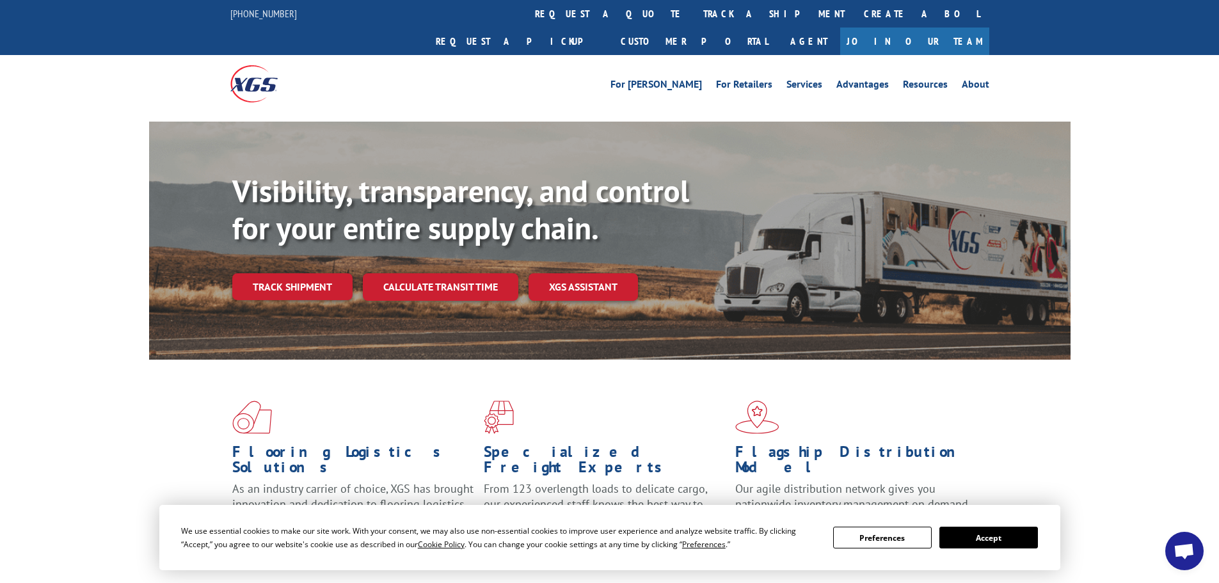
click at [989, 537] on button "Accept" at bounding box center [988, 538] width 99 height 22
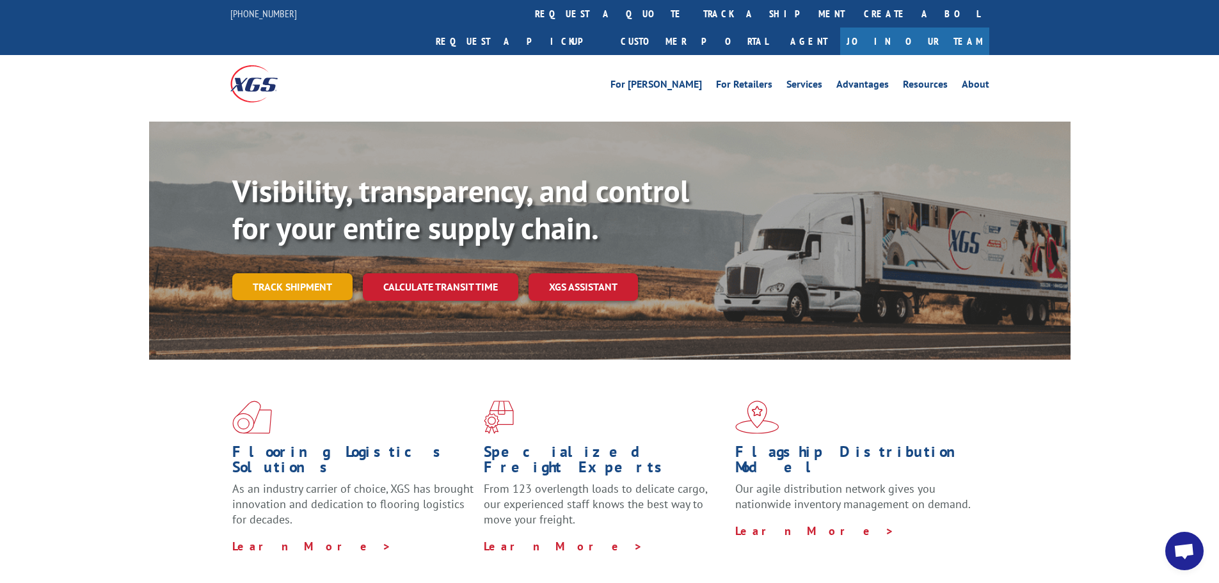
click at [318, 273] on link "Track shipment" at bounding box center [292, 286] width 120 height 27
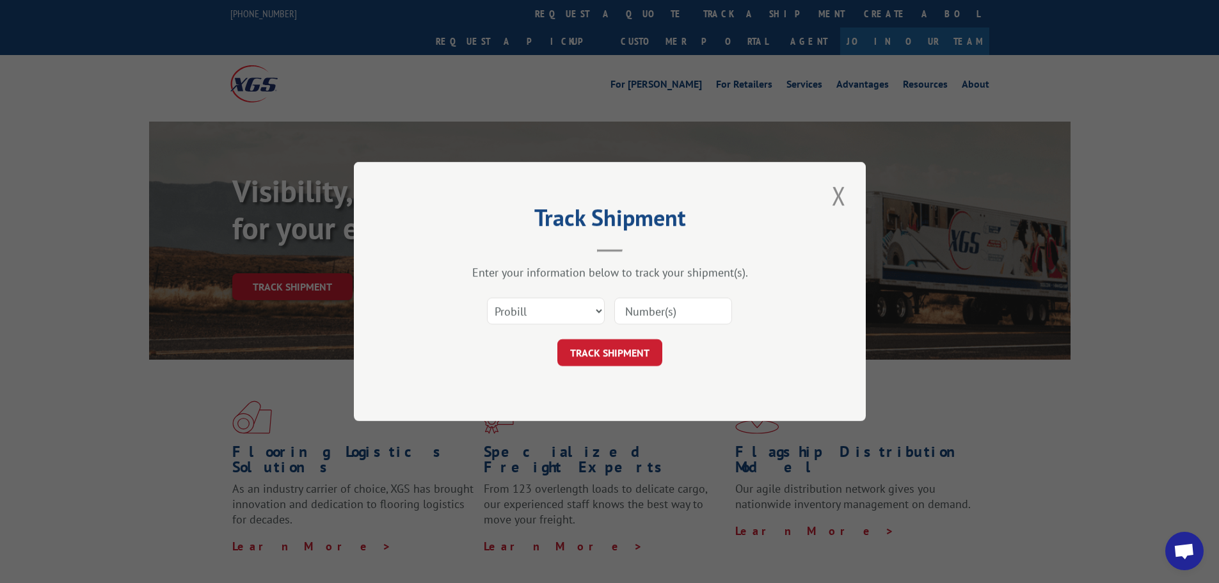
click at [662, 307] on input at bounding box center [673, 311] width 118 height 27
paste input "16901628"
type input "16901628"
click at [637, 358] on button "TRACK SHIPMENT" at bounding box center [609, 352] width 105 height 27
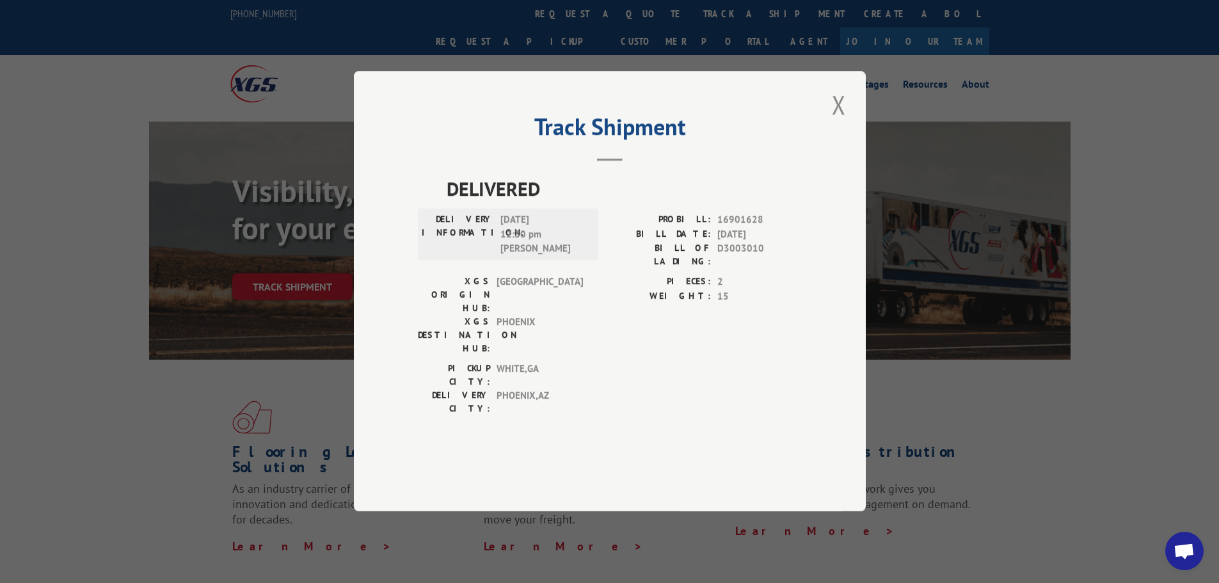
click at [251, 93] on div "Track Shipment DELIVERED DELIVERY INFORMATION: [DATE] 12:30 pm [PERSON_NAME]: 1…" at bounding box center [609, 291] width 1219 height 583
click at [834, 122] on button "Close modal" at bounding box center [839, 104] width 22 height 35
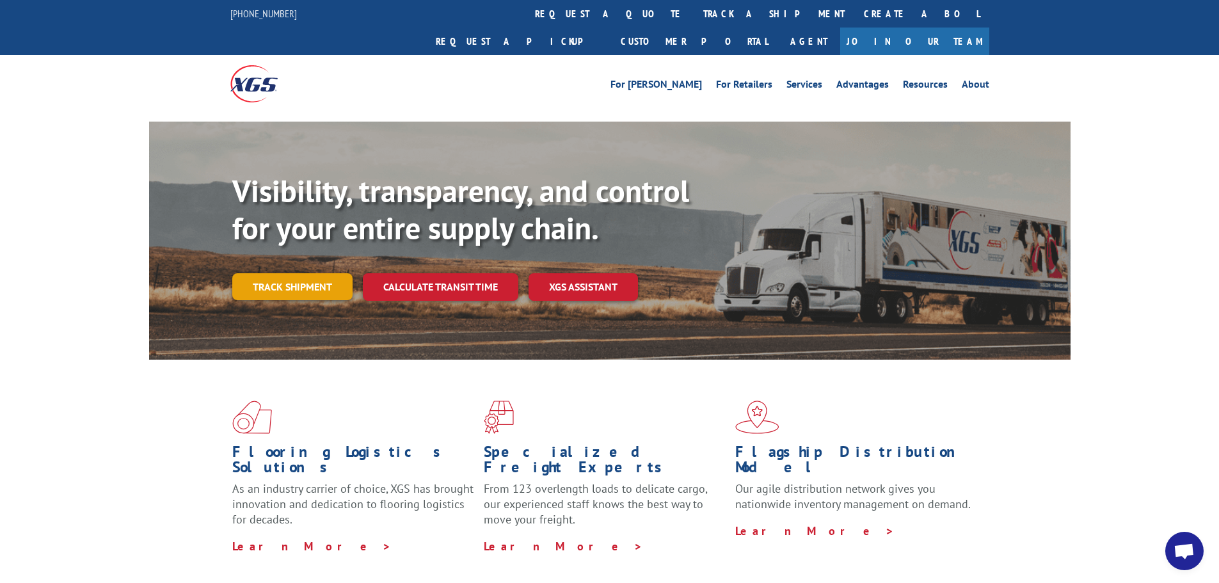
click at [295, 273] on link "Track shipment" at bounding box center [292, 286] width 120 height 27
